Goal: Navigation & Orientation: Find specific page/section

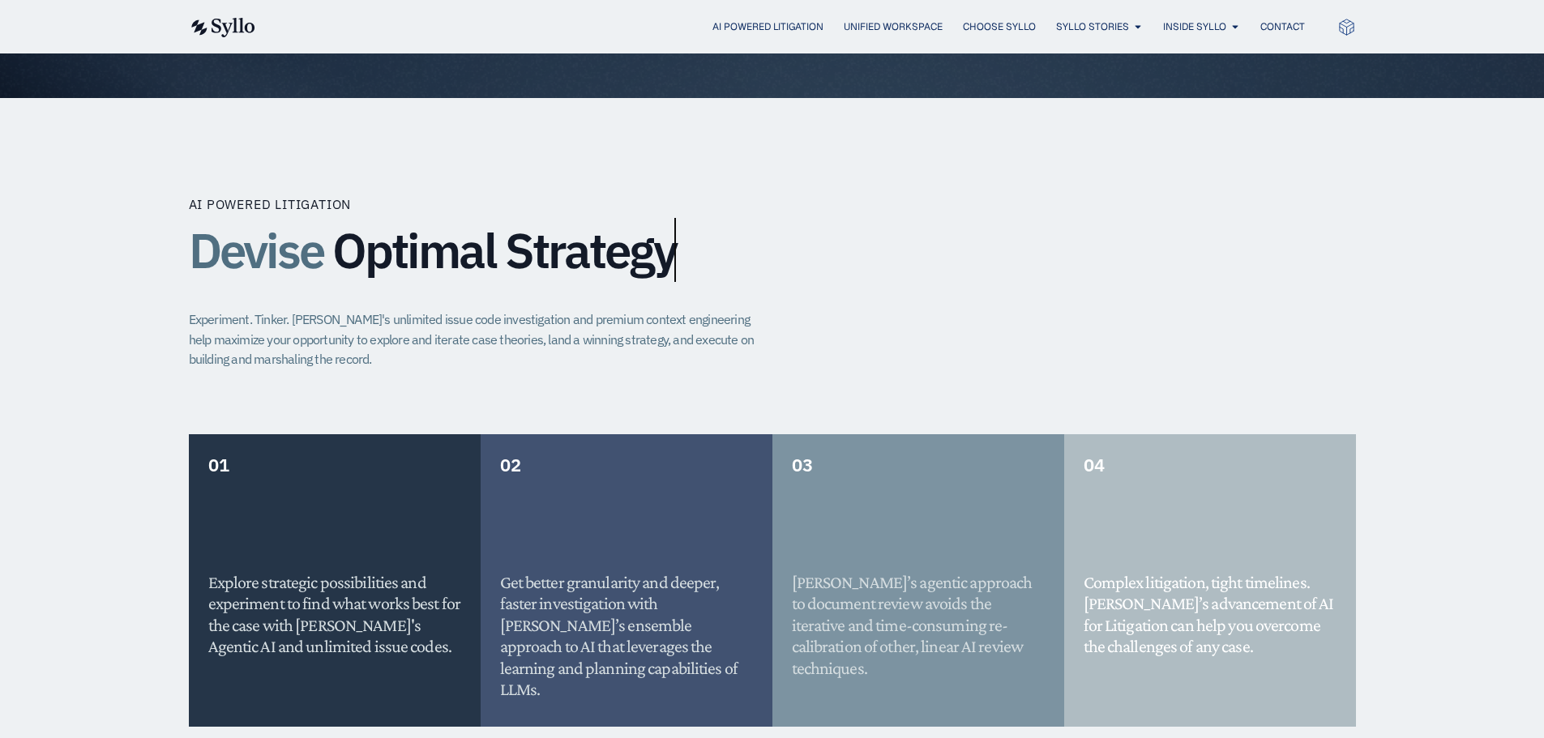
scroll to position [567, 0]
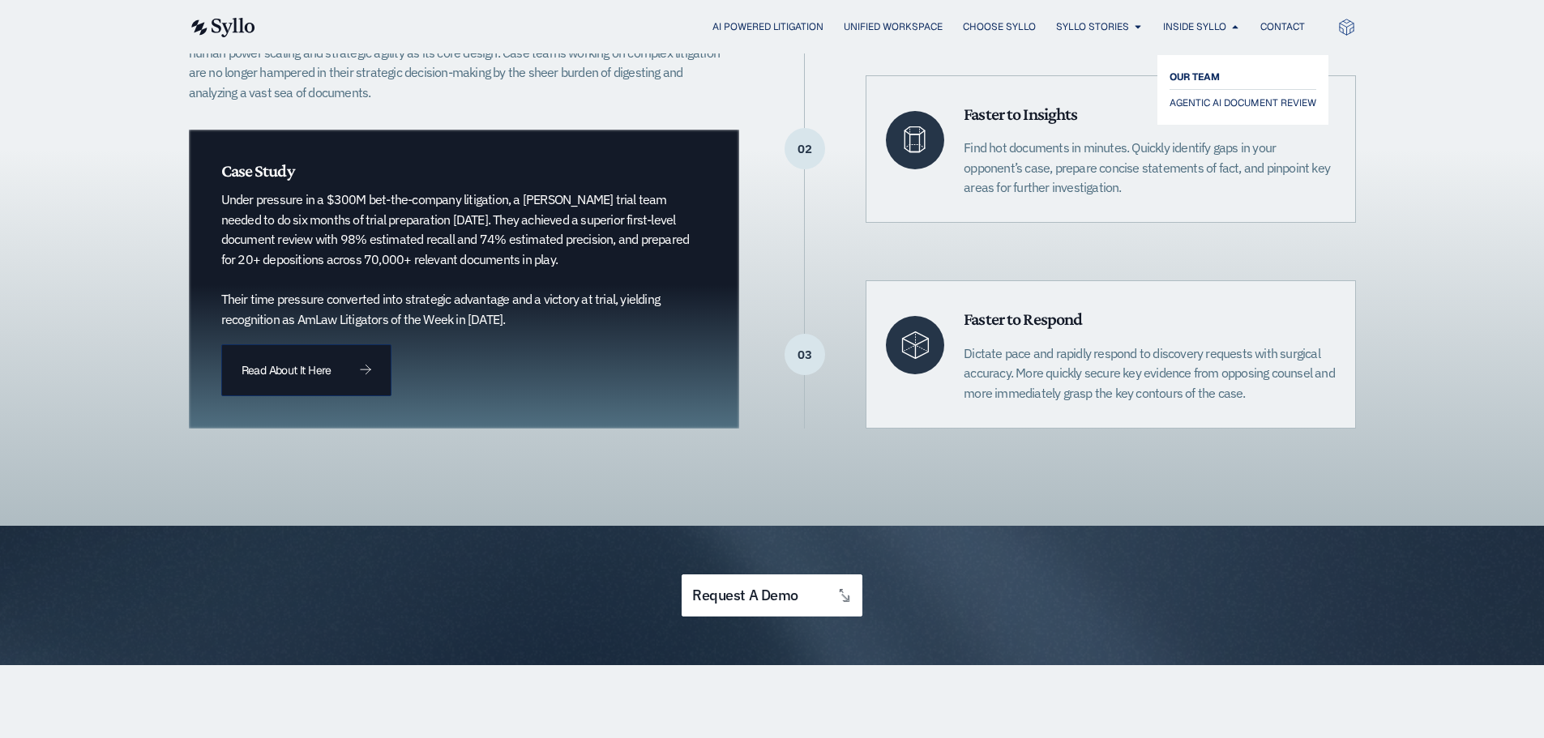
click at [1203, 72] on span "OUR TEAM" at bounding box center [1195, 76] width 50 height 19
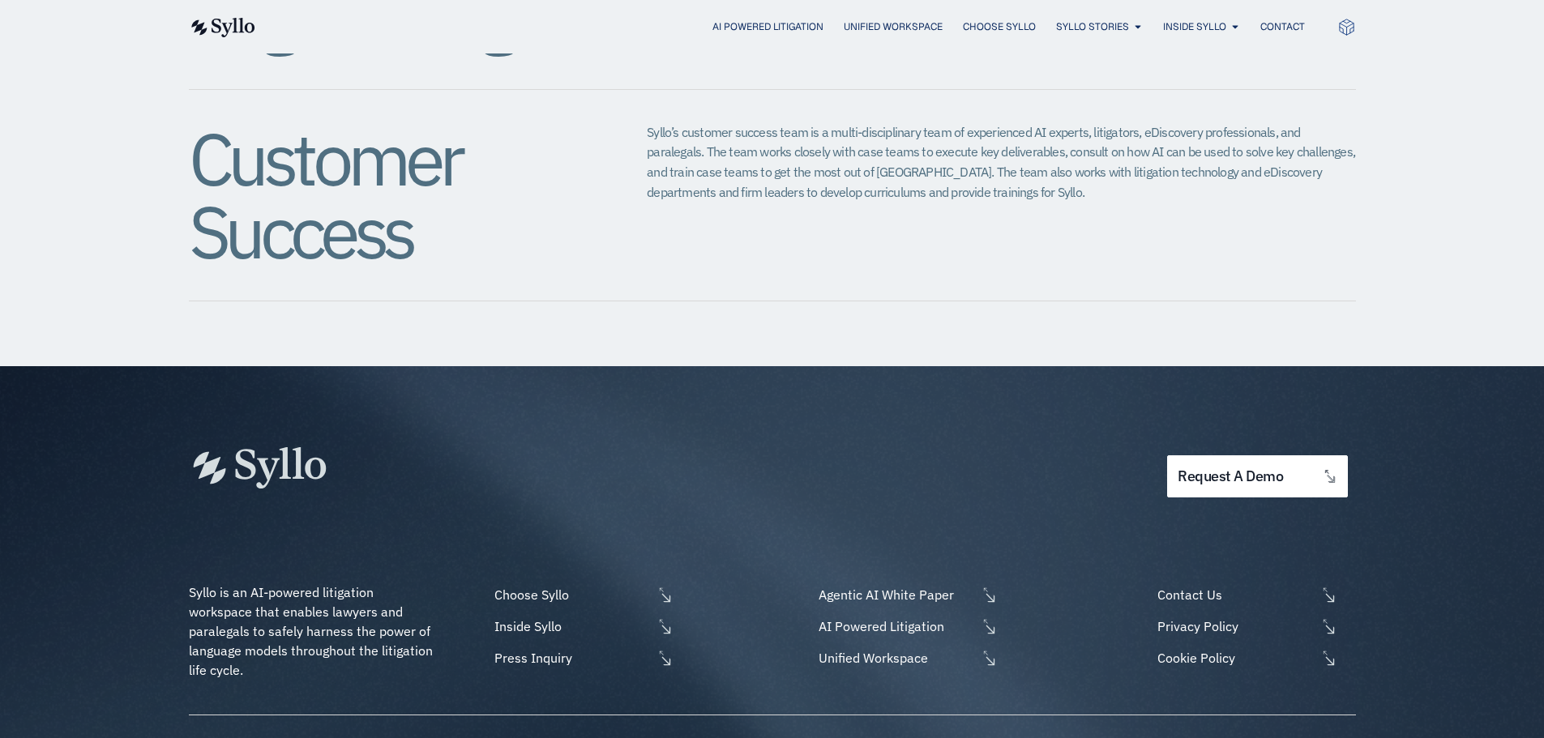
scroll to position [2016, 0]
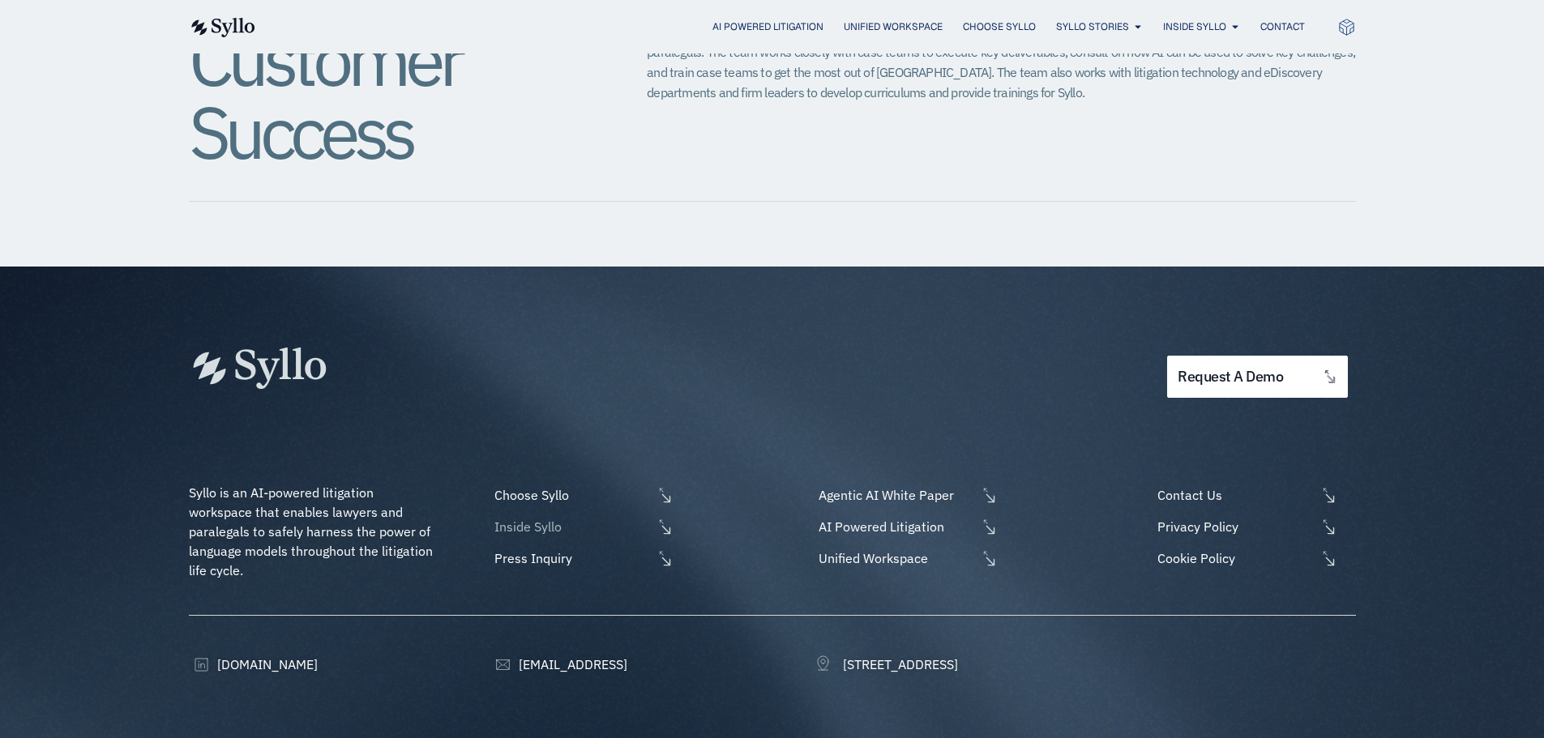
click at [667, 519] on icon at bounding box center [665, 527] width 17 height 17
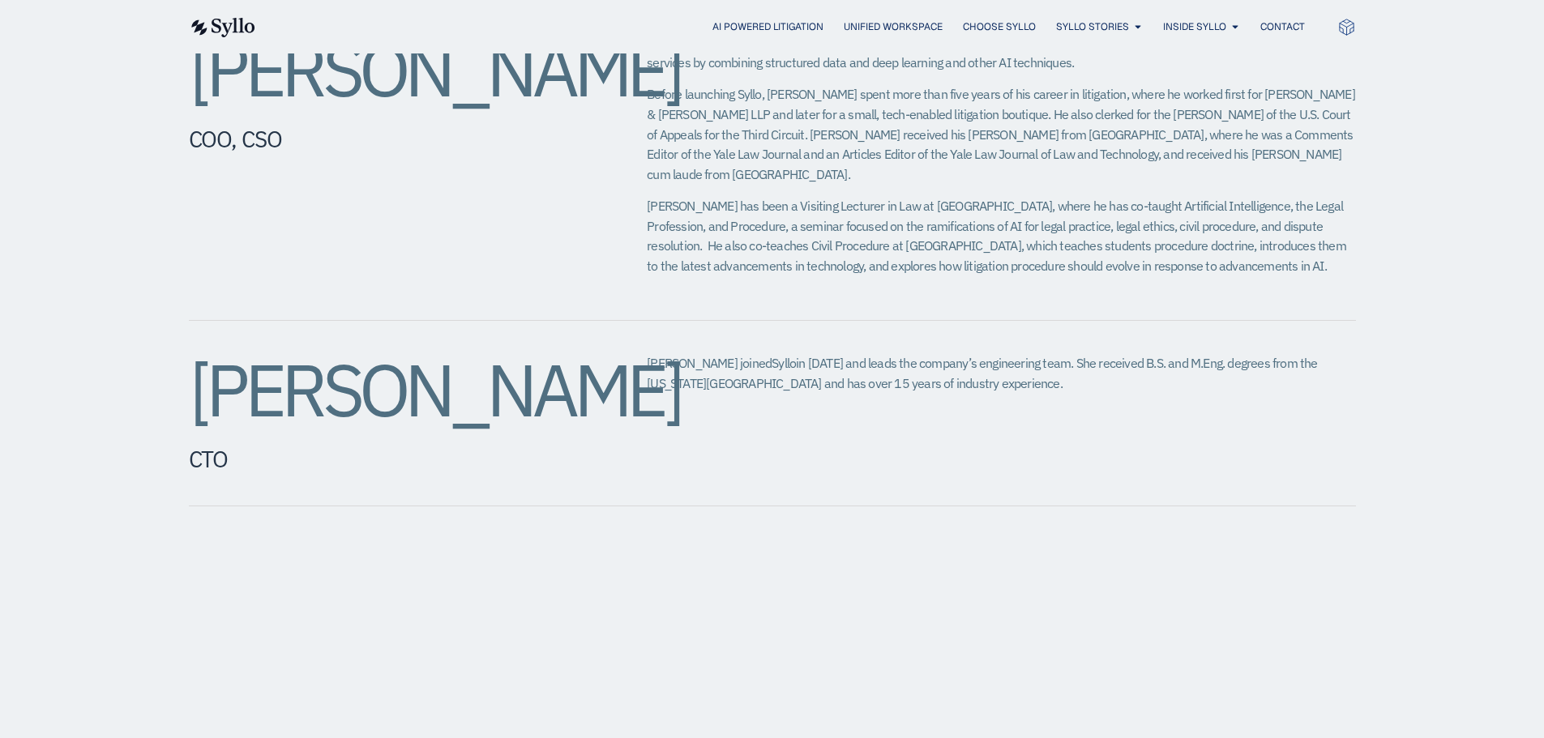
scroll to position [405, 0]
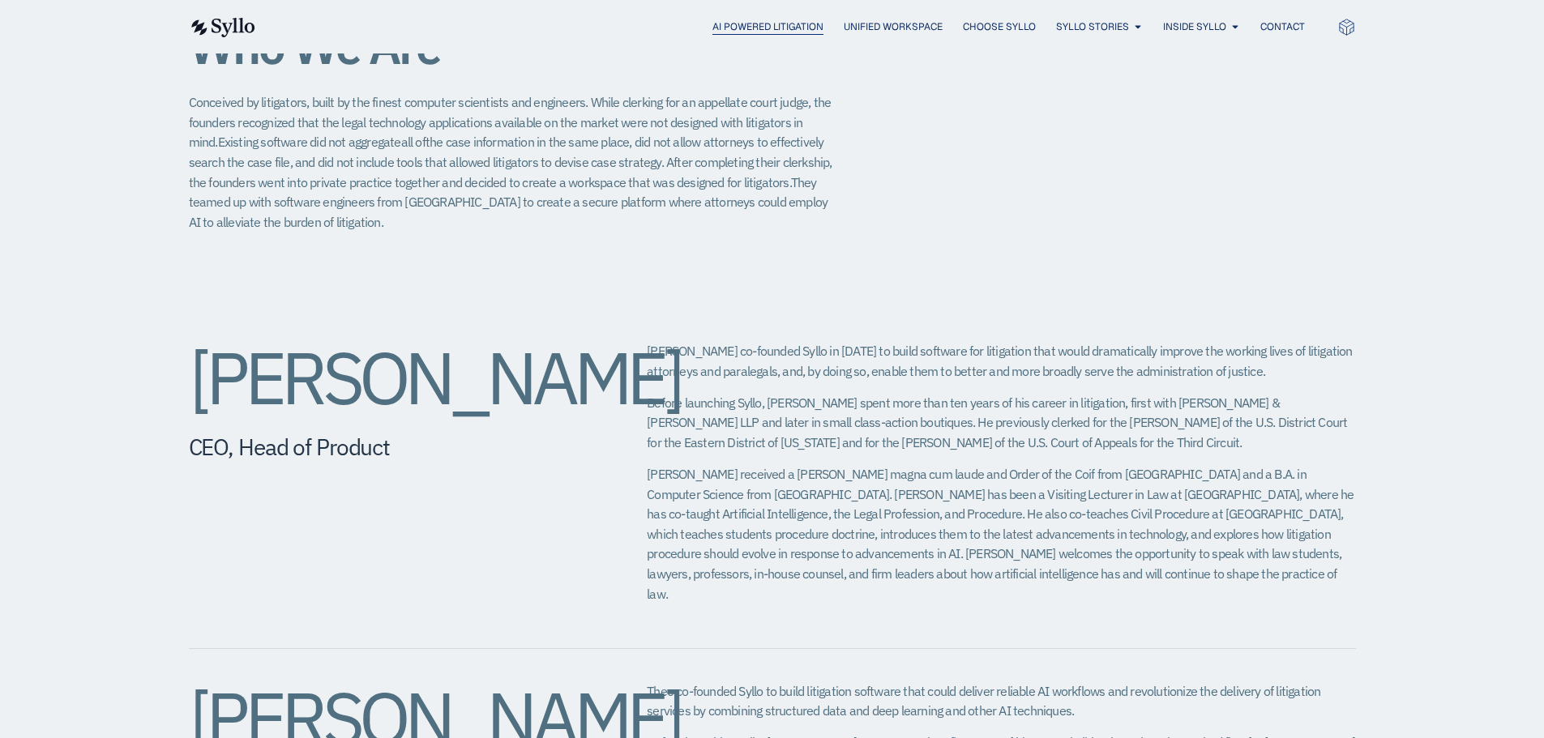
click at [727, 26] on span "AI Powered Litigation" at bounding box center [767, 26] width 111 height 15
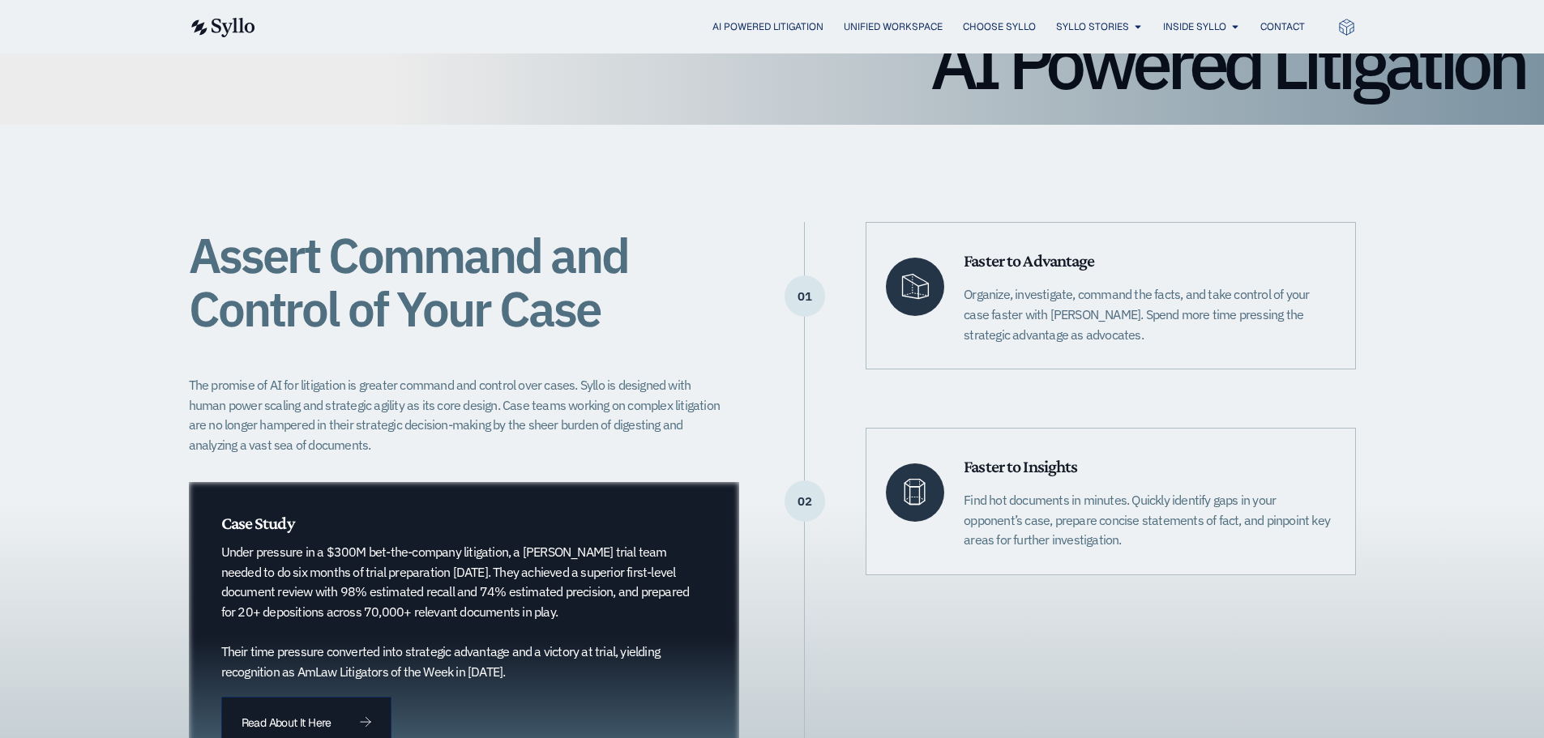
scroll to position [324, 0]
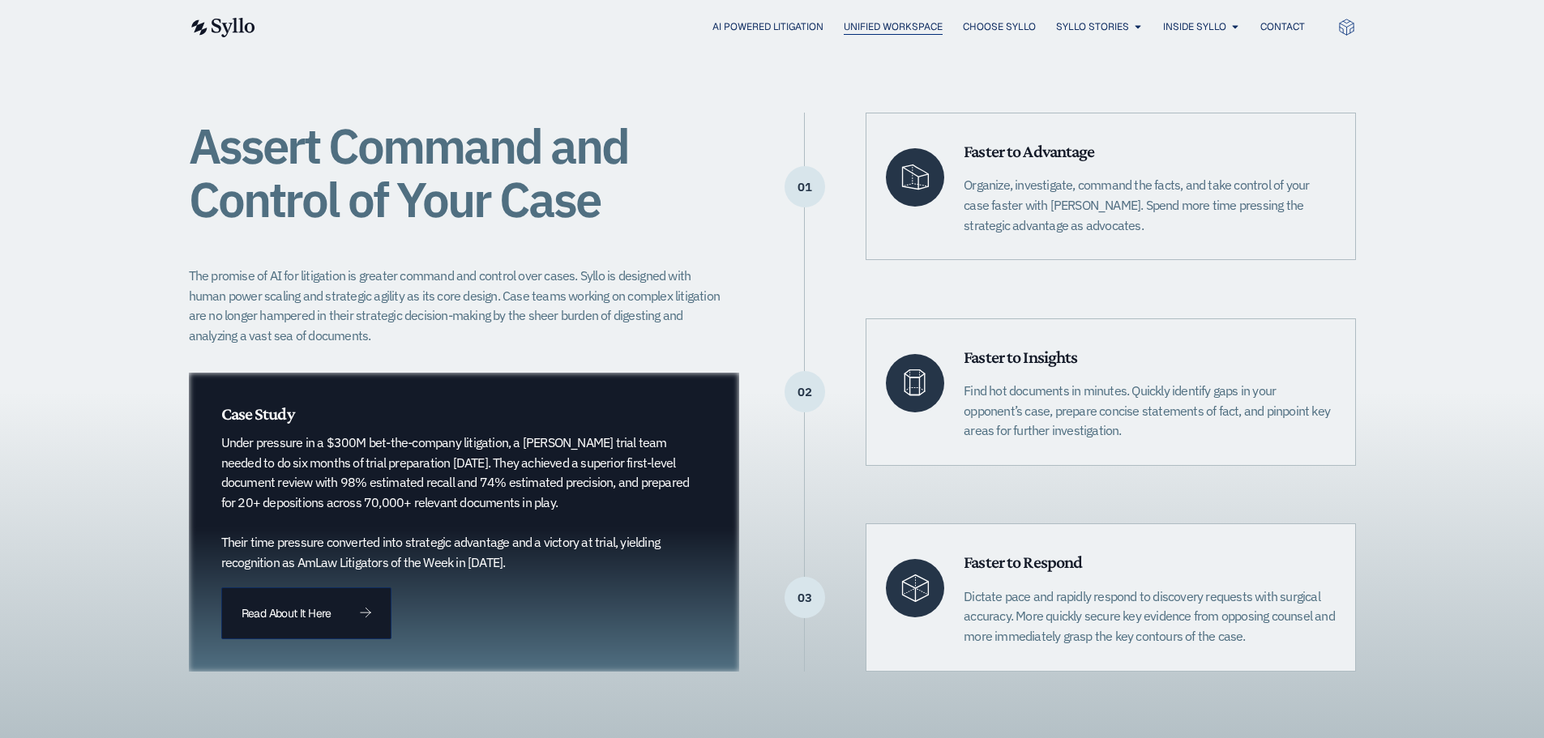
click at [896, 24] on span "Unified Workspace" at bounding box center [893, 26] width 99 height 15
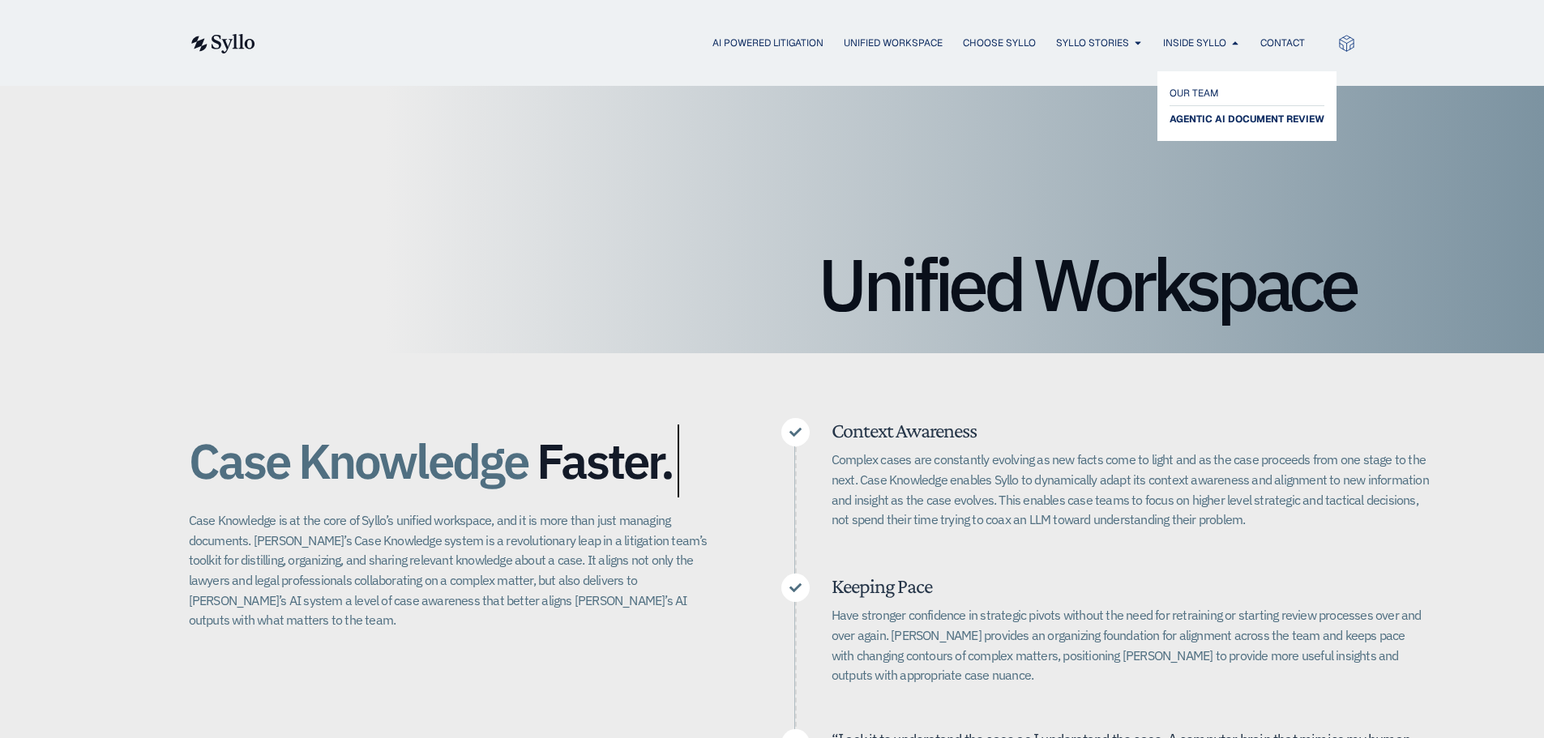
click at [1221, 119] on span "AGENTIC AI DOCUMENT REVIEW" at bounding box center [1247, 118] width 155 height 19
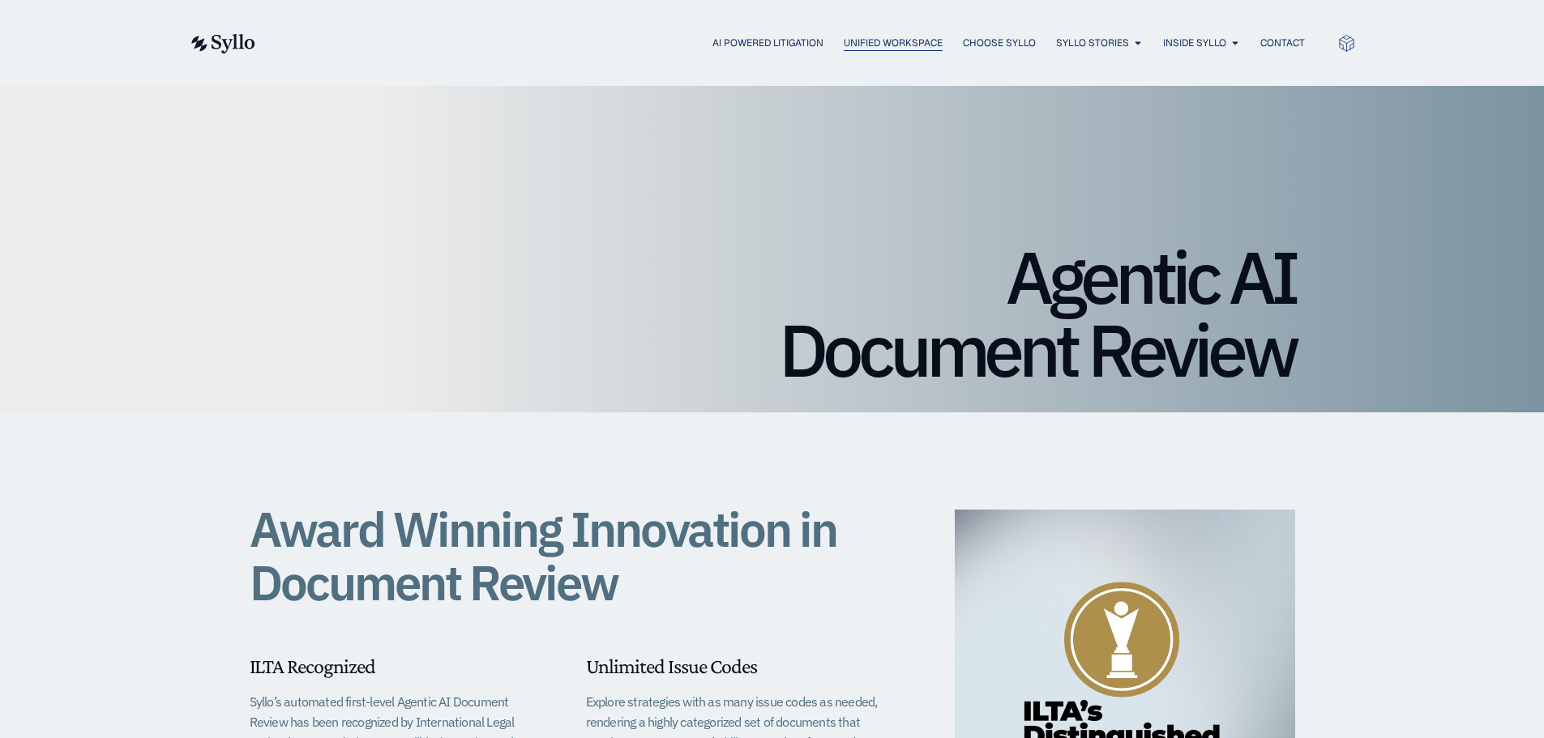
click at [882, 43] on span "Unified Workspace" at bounding box center [893, 43] width 99 height 15
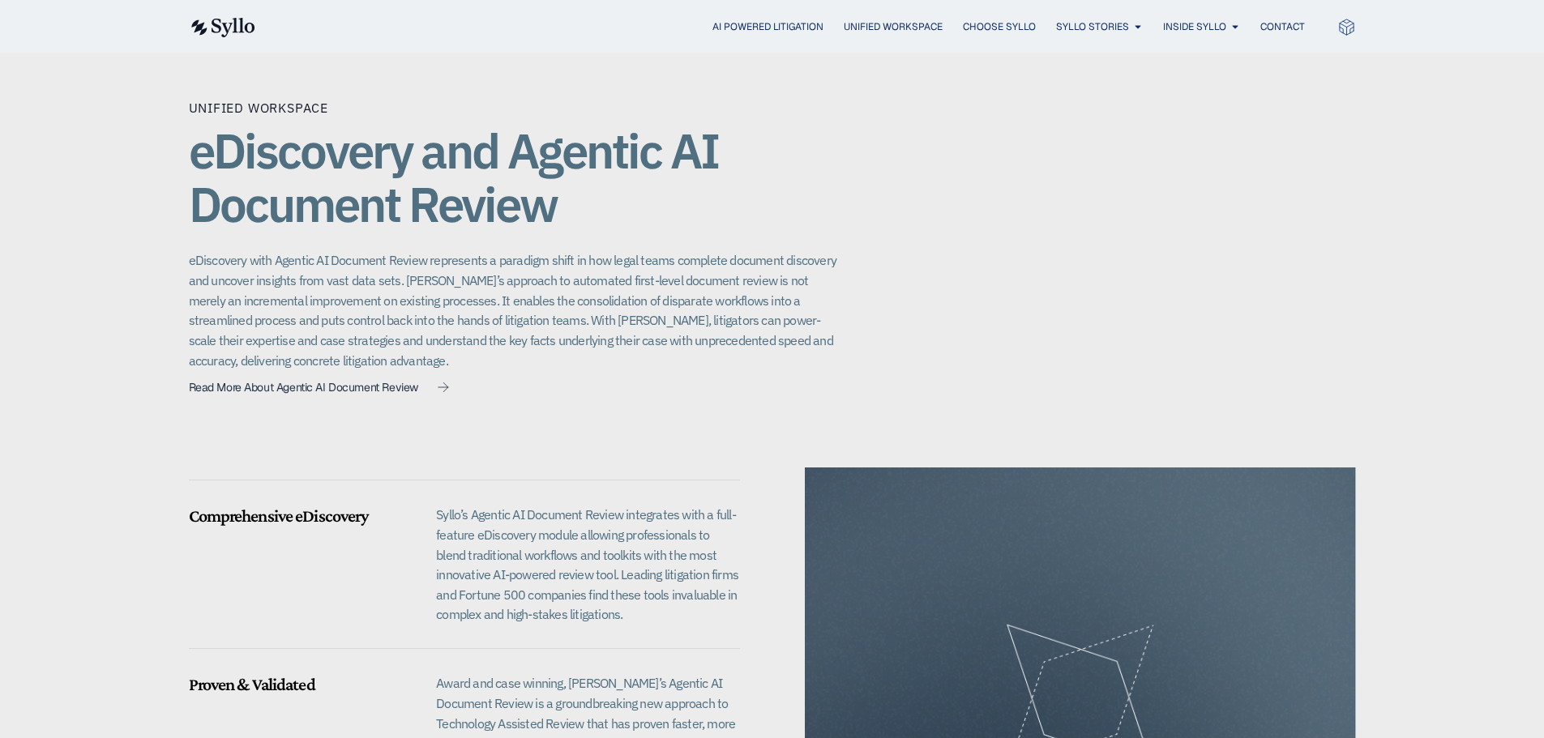
scroll to position [892, 0]
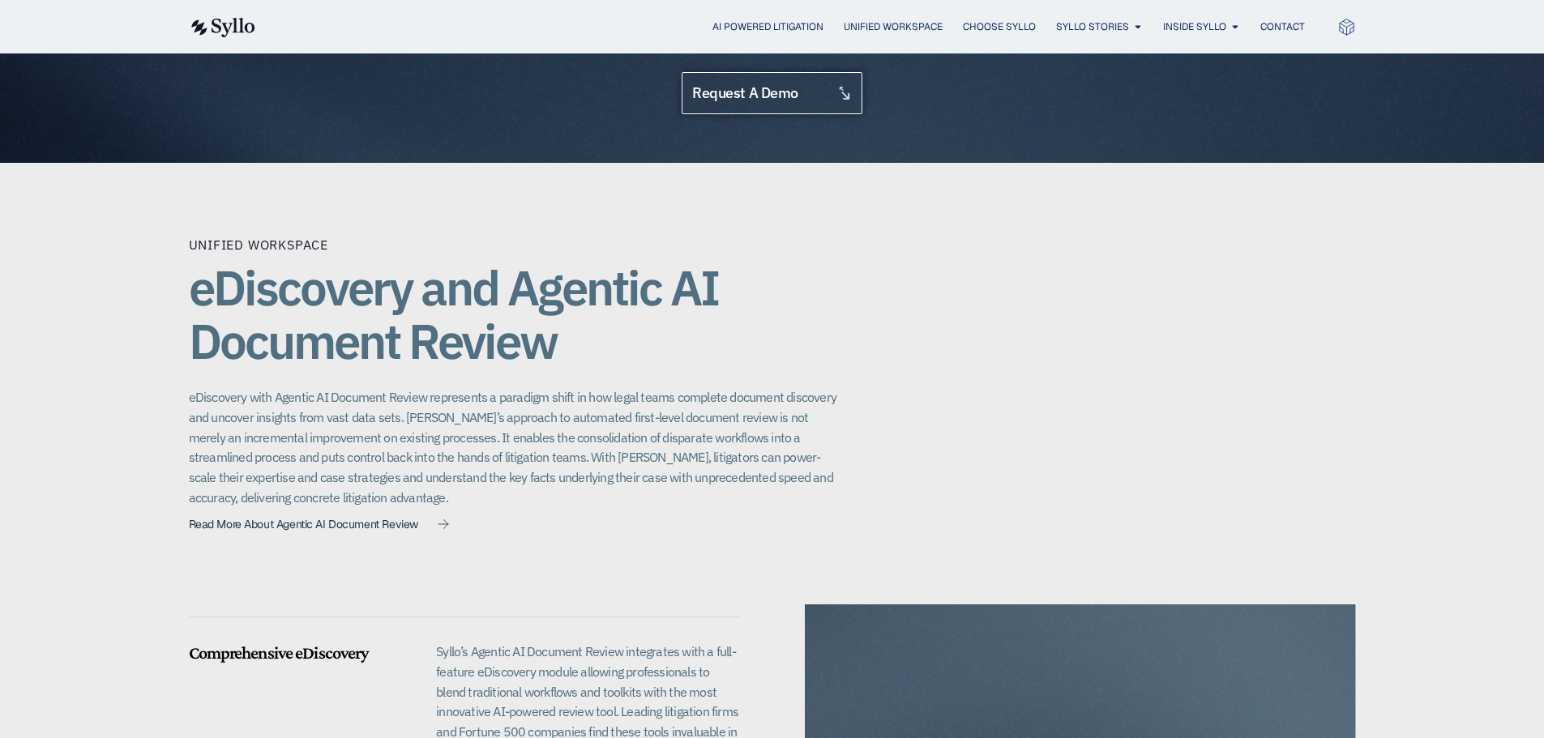
click at [843, 86] on span at bounding box center [844, 93] width 15 height 15
